Goal: Navigation & Orientation: Find specific page/section

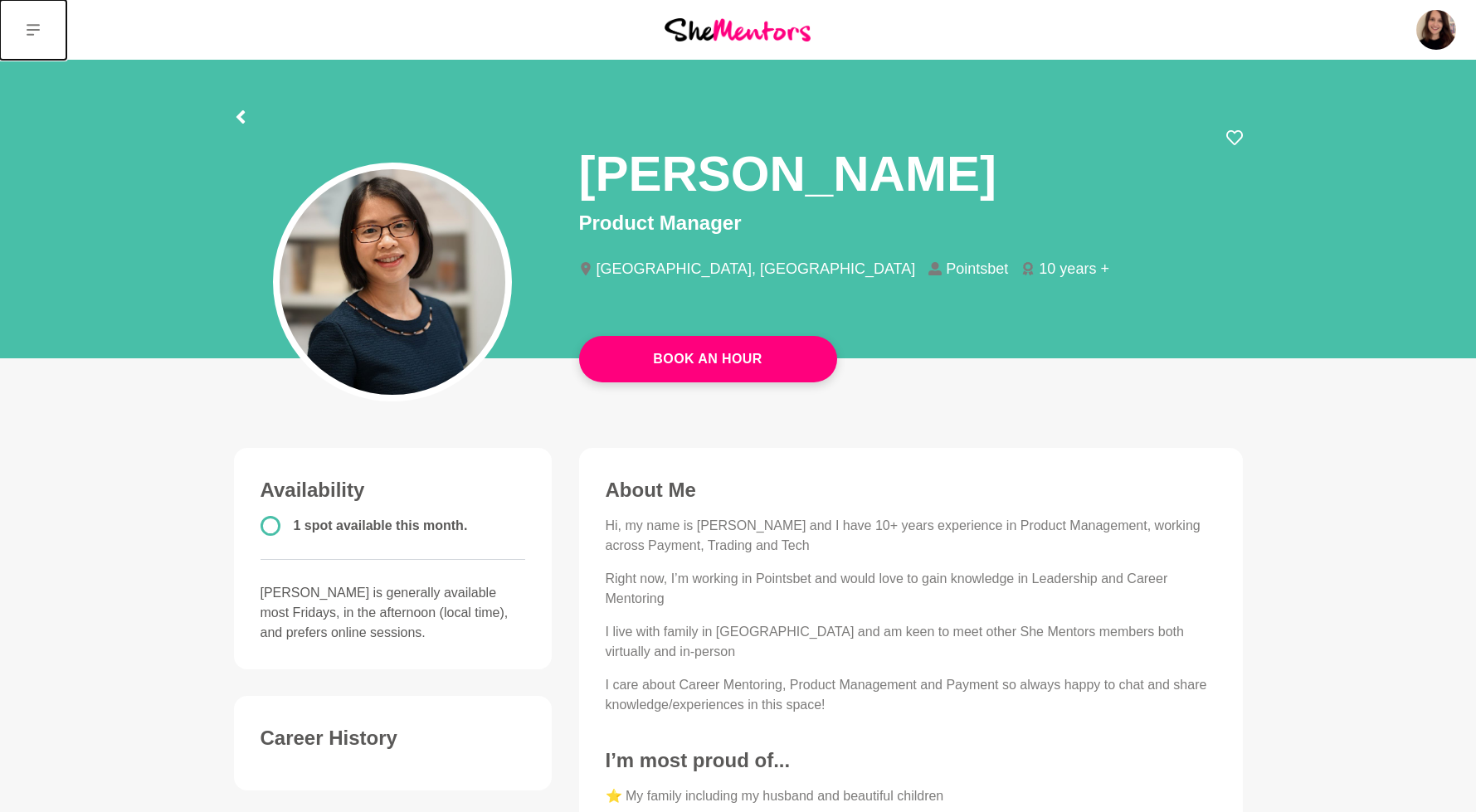
click at [29, 23] on icon at bounding box center [33, 30] width 14 height 14
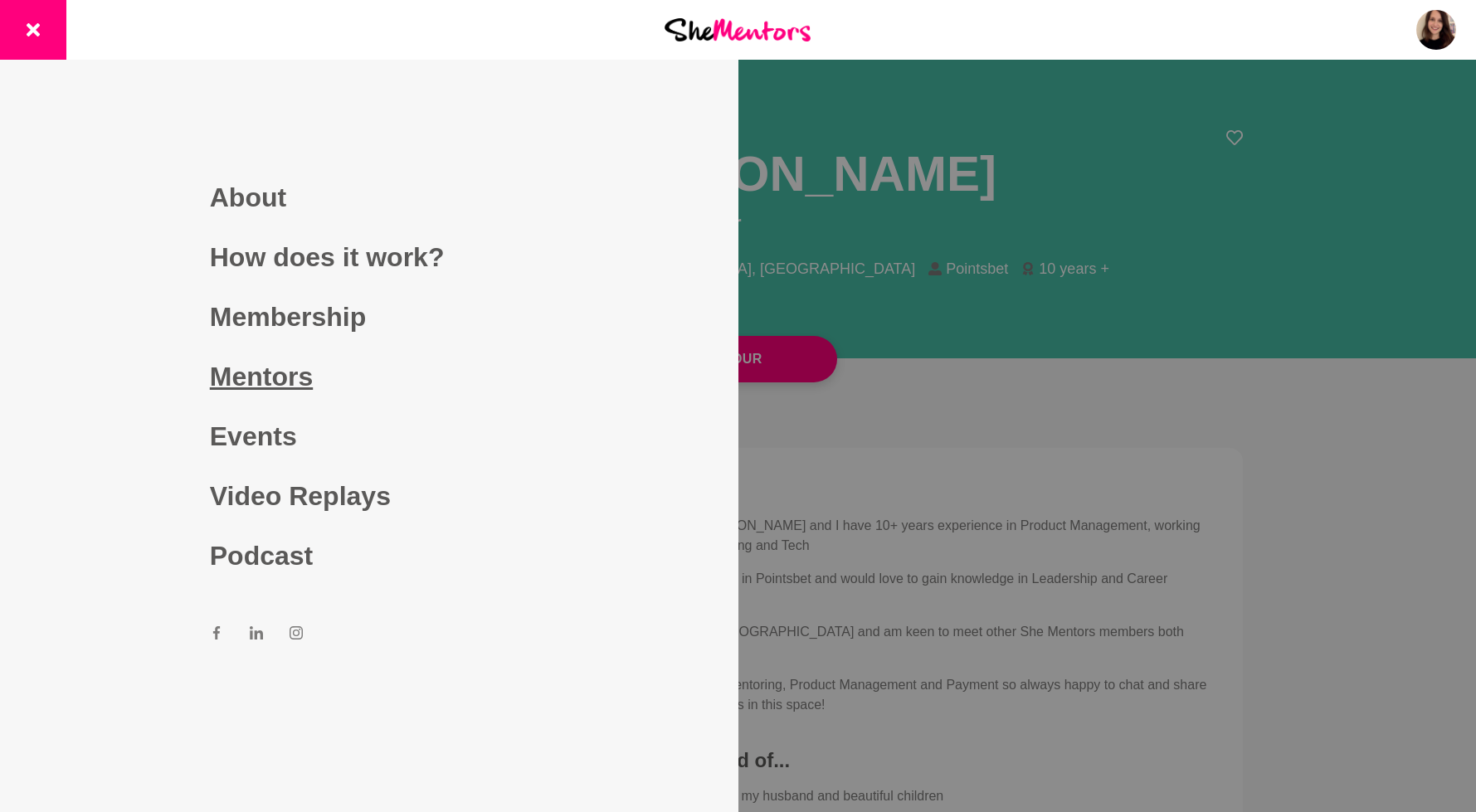
click at [306, 362] on link "Mentors" at bounding box center [369, 377] width 319 height 60
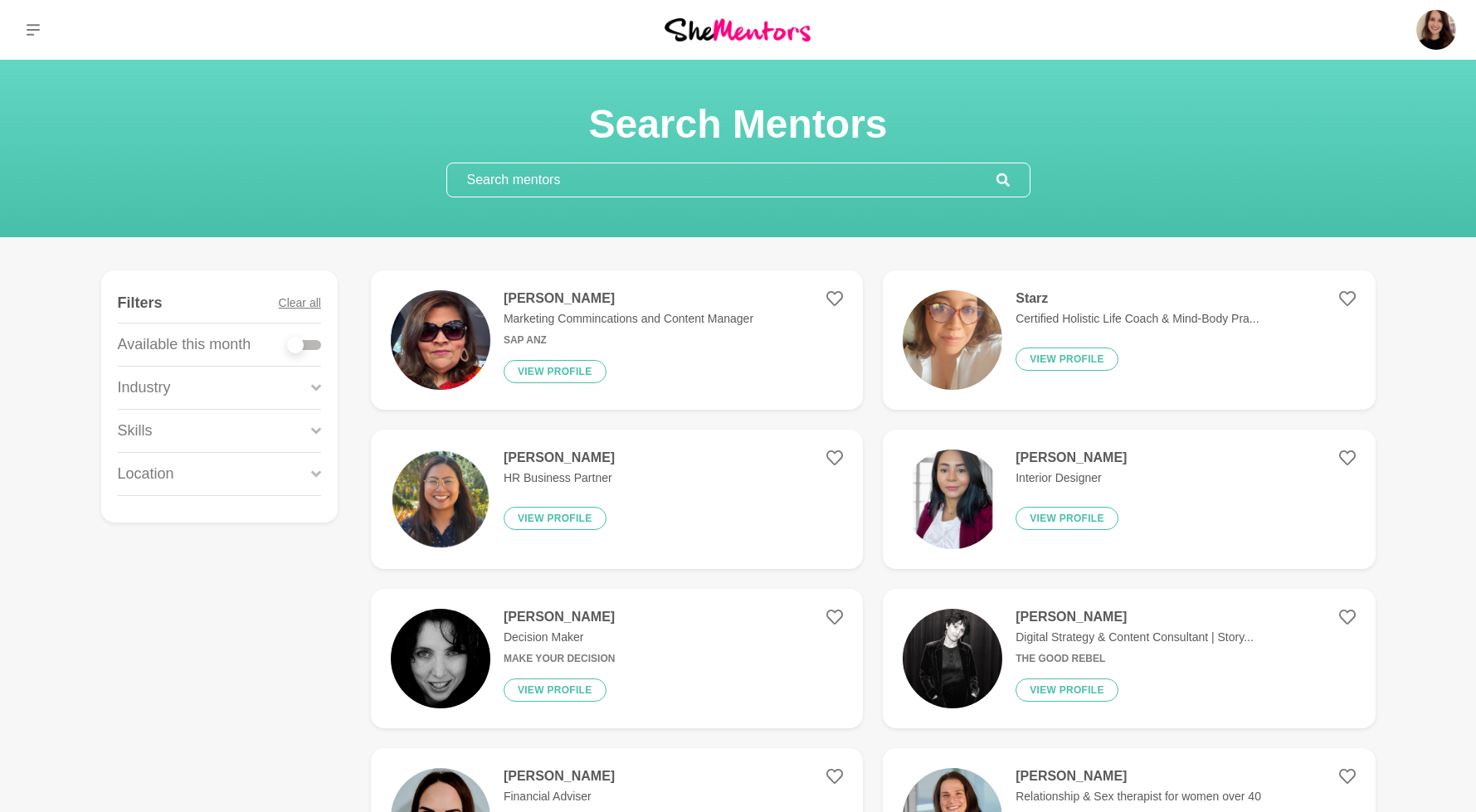
click at [142, 433] on p "Skills" at bounding box center [135, 431] width 35 height 22
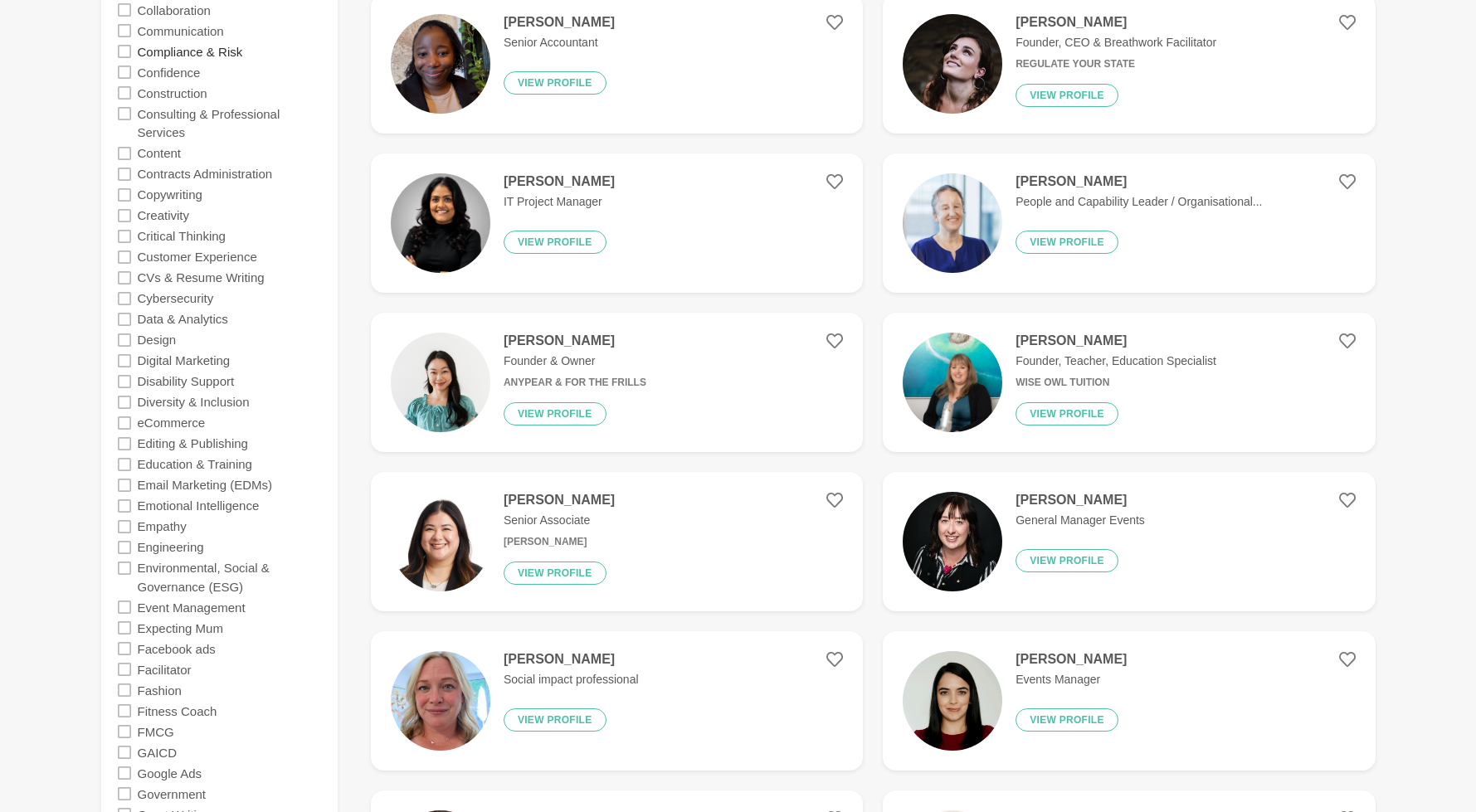
scroll to position [1242, 0]
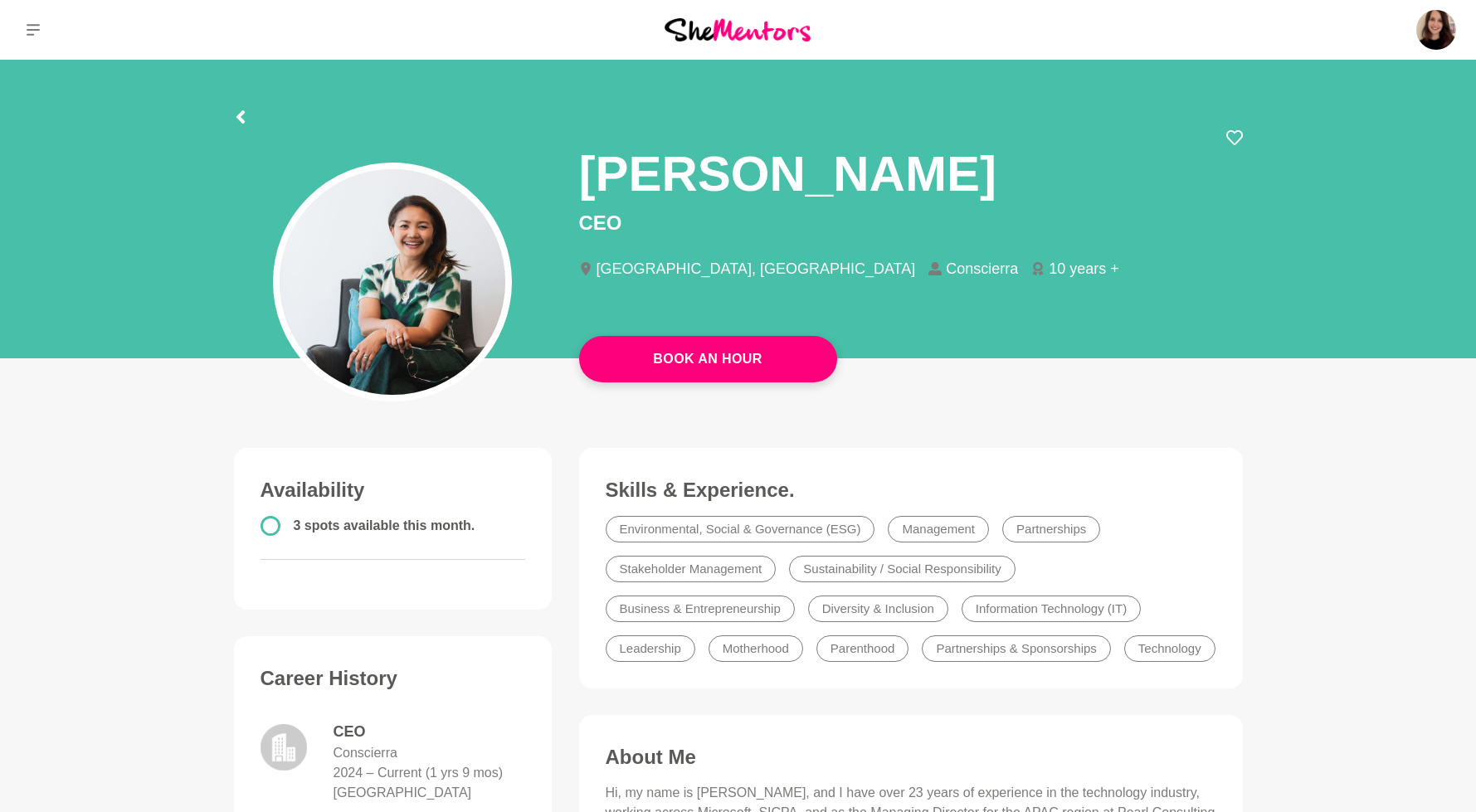
scroll to position [713, 0]
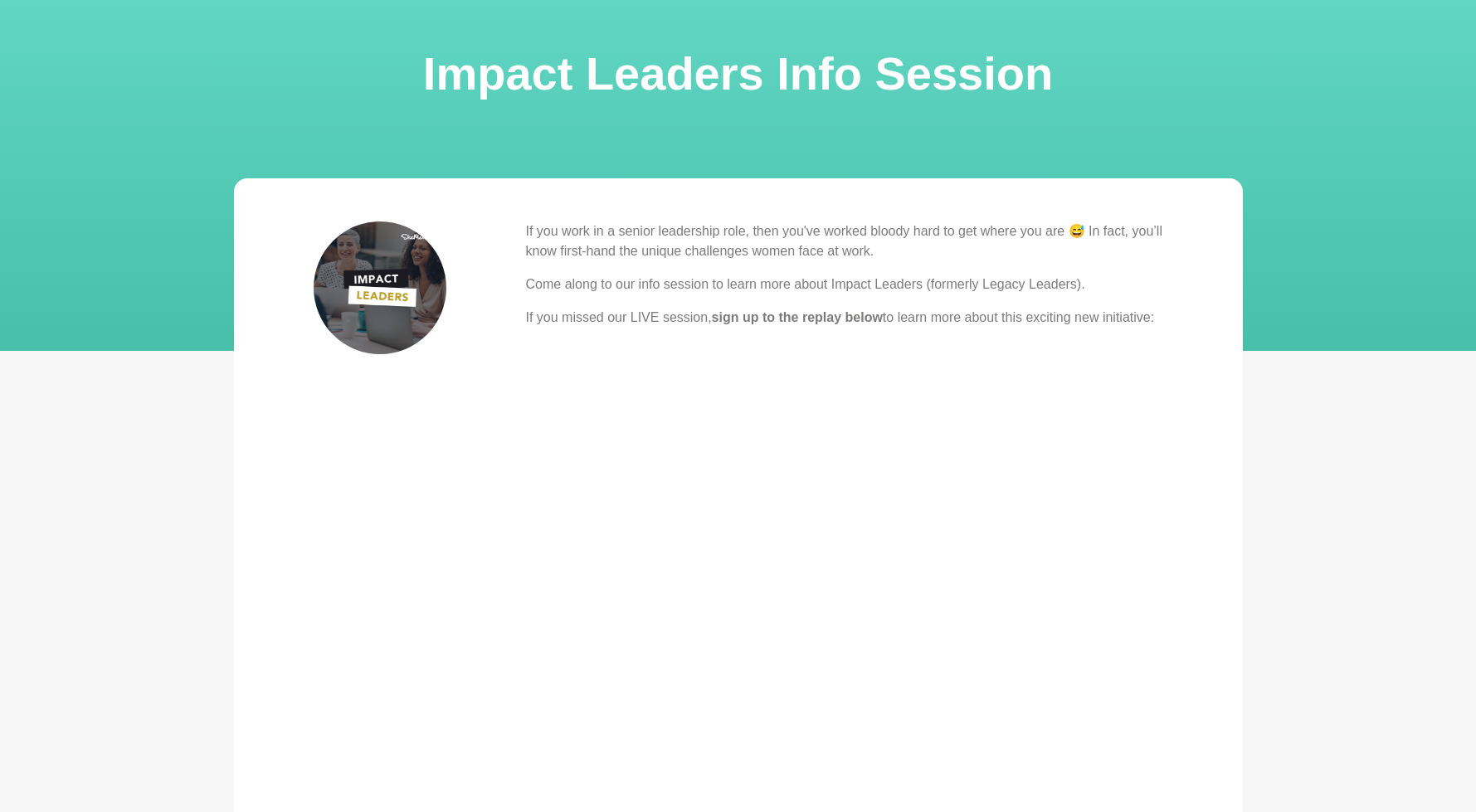
scroll to position [353, 0]
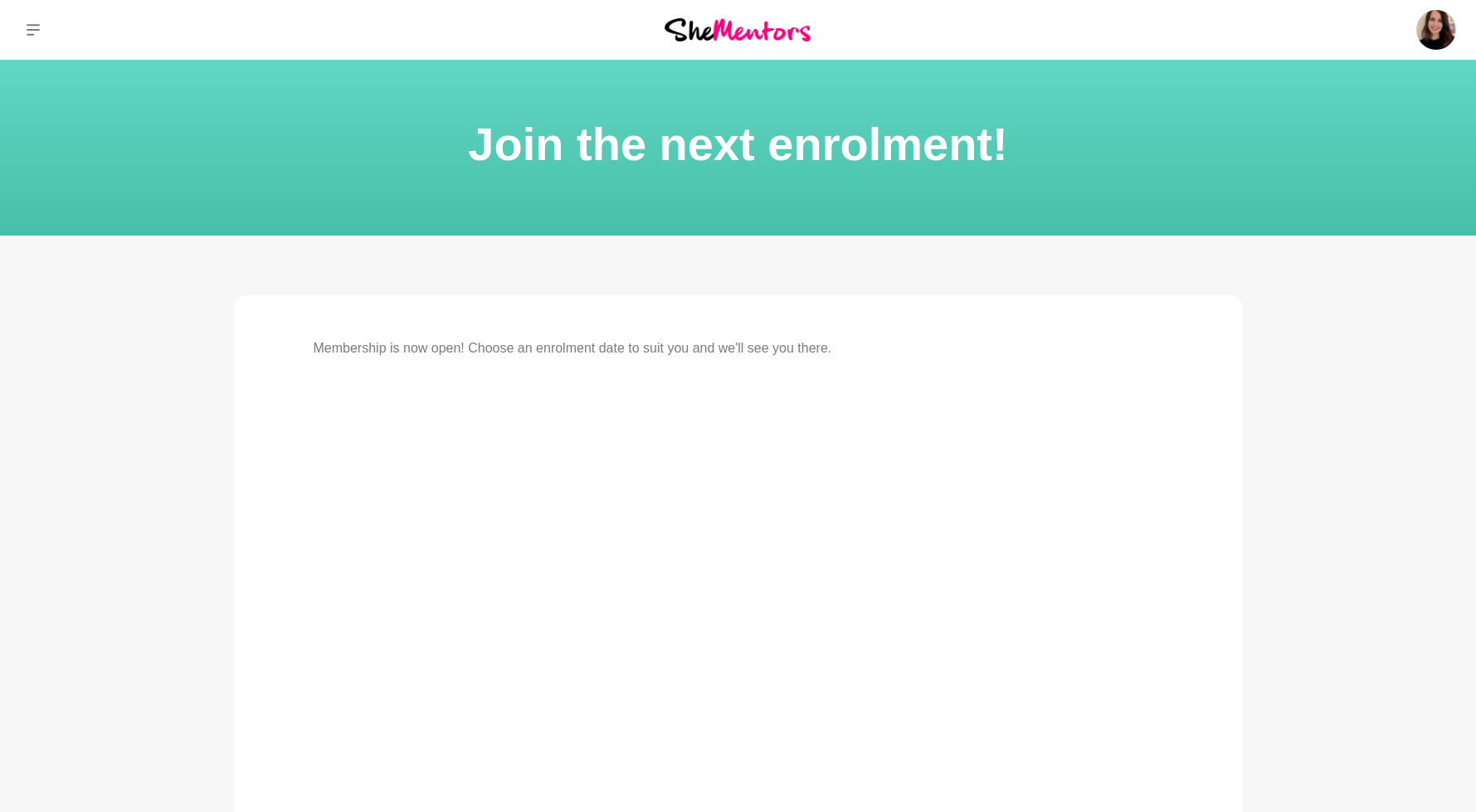
scroll to position [325, 0]
